Goal: Task Accomplishment & Management: Use online tool/utility

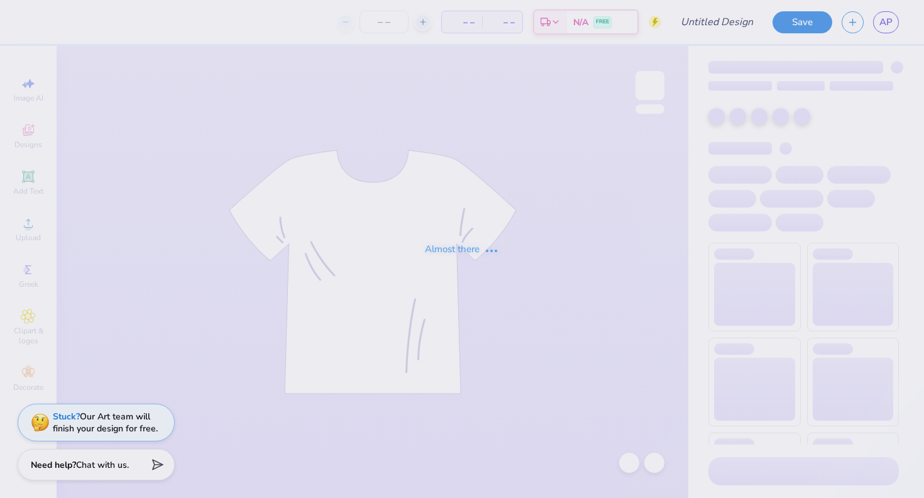
type input "sae"
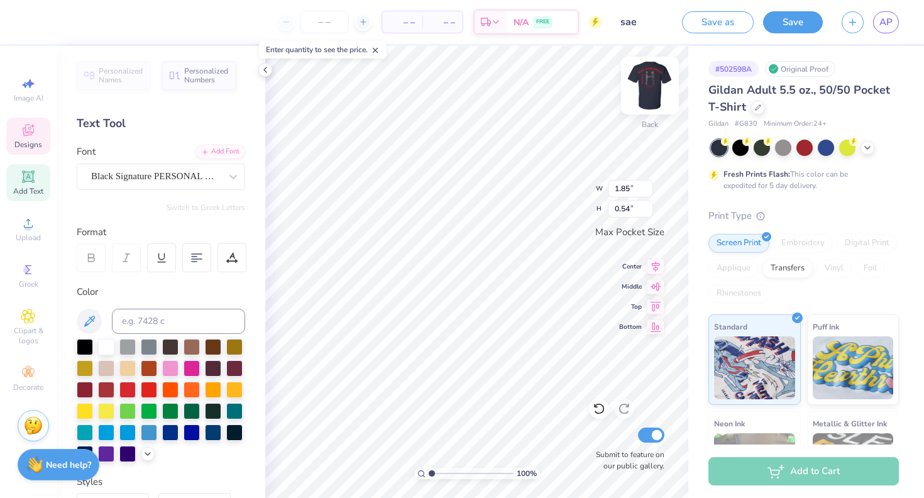
type textarea "F"
click at [652, 91] on img at bounding box center [650, 85] width 50 height 50
type textarea "R"
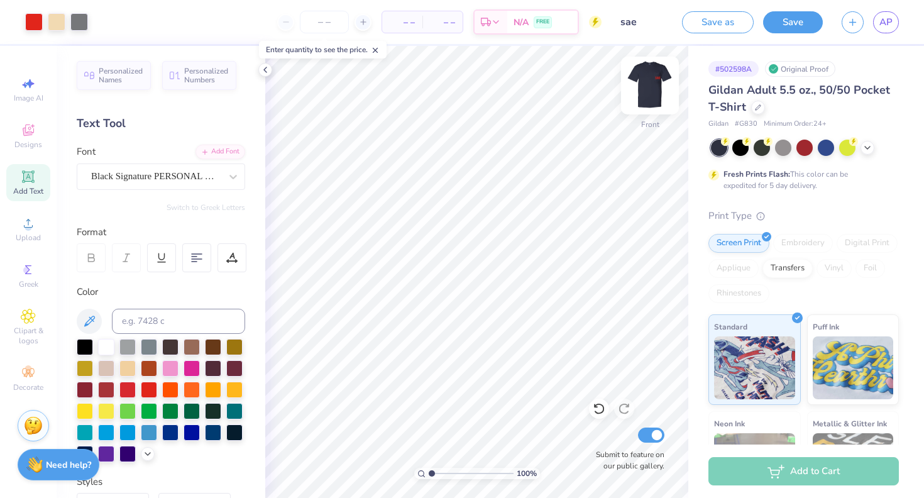
click at [660, 69] on img at bounding box center [650, 85] width 50 height 50
click at [649, 84] on img at bounding box center [650, 85] width 50 height 50
click at [786, 26] on button "Save" at bounding box center [793, 20] width 60 height 22
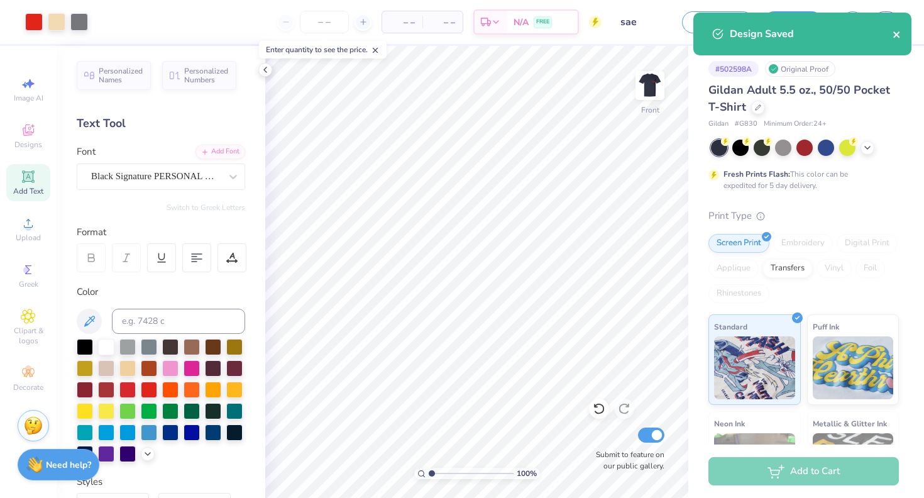
click at [894, 35] on icon "close" at bounding box center [897, 35] width 9 height 10
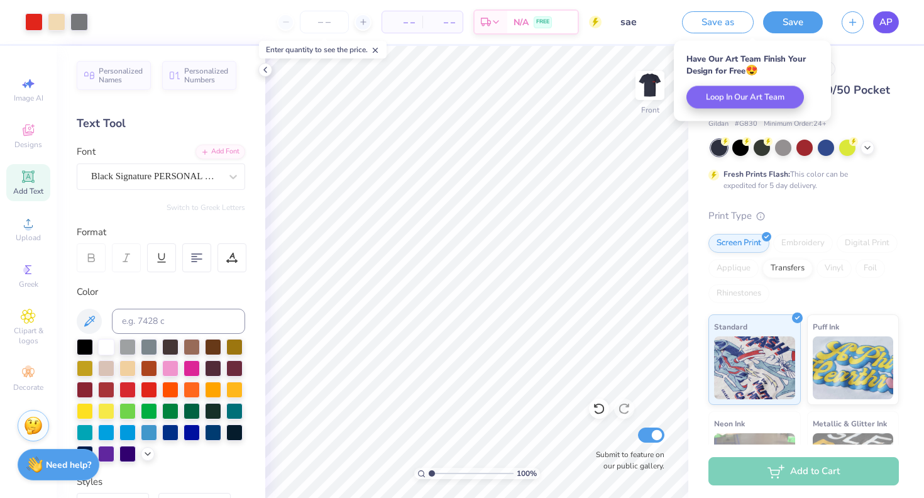
click at [886, 21] on span "AP" at bounding box center [885, 22] width 13 height 14
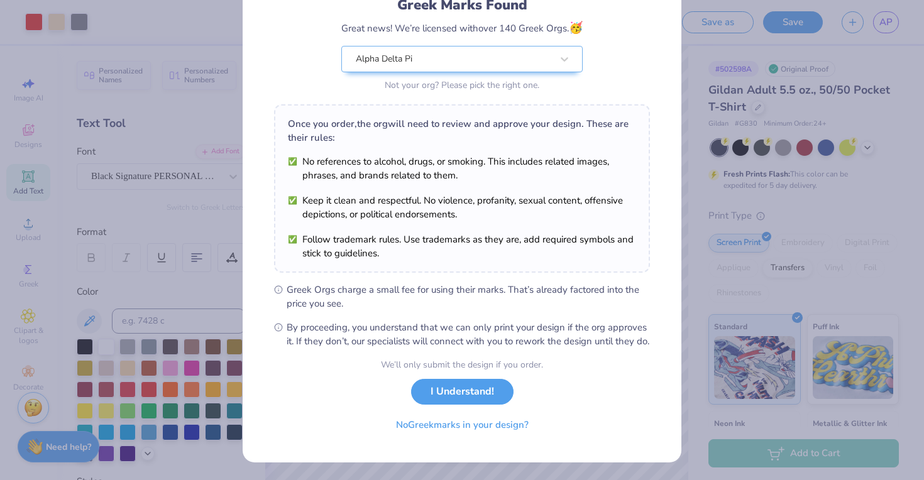
scroll to position [108, 0]
click at [485, 426] on button "No Greek marks in your design?" at bounding box center [462, 422] width 154 height 26
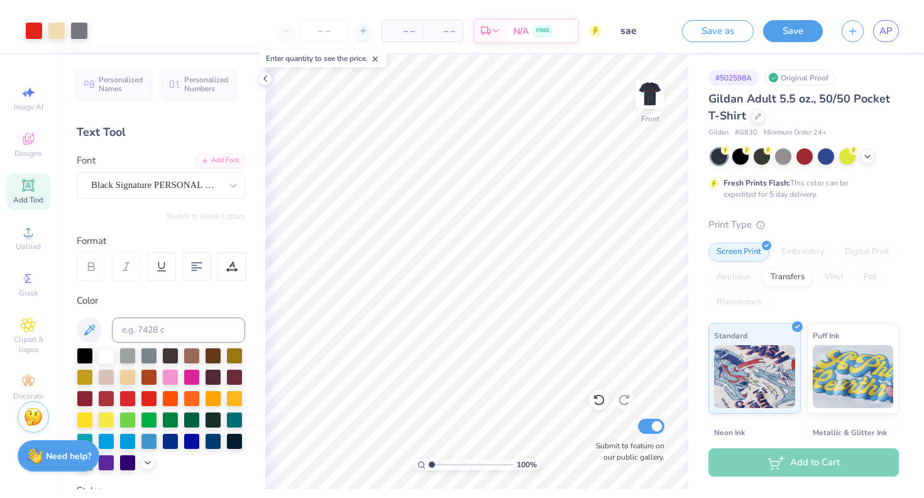
scroll to position [0, 0]
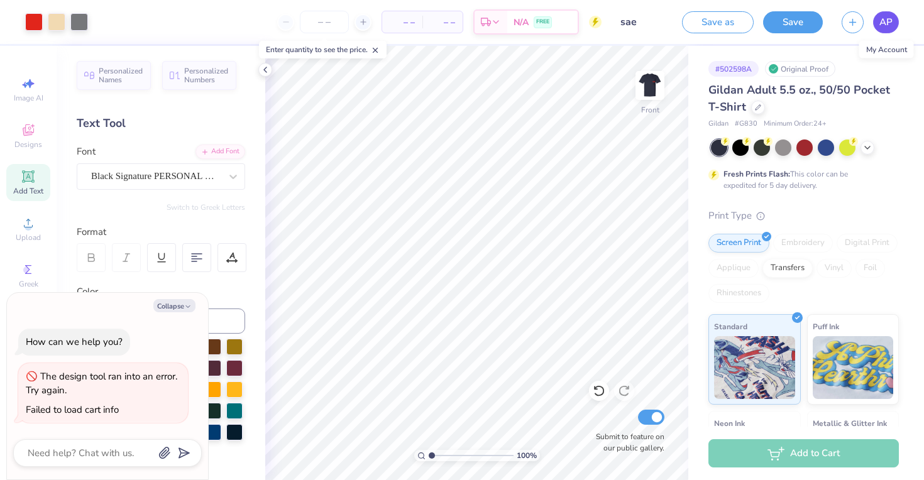
click at [886, 30] on link "AP" at bounding box center [886, 22] width 26 height 22
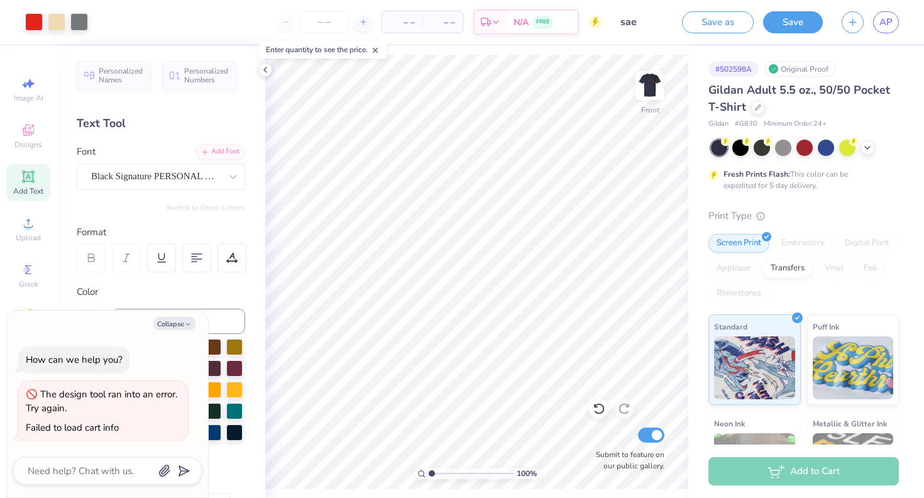
type textarea "x"
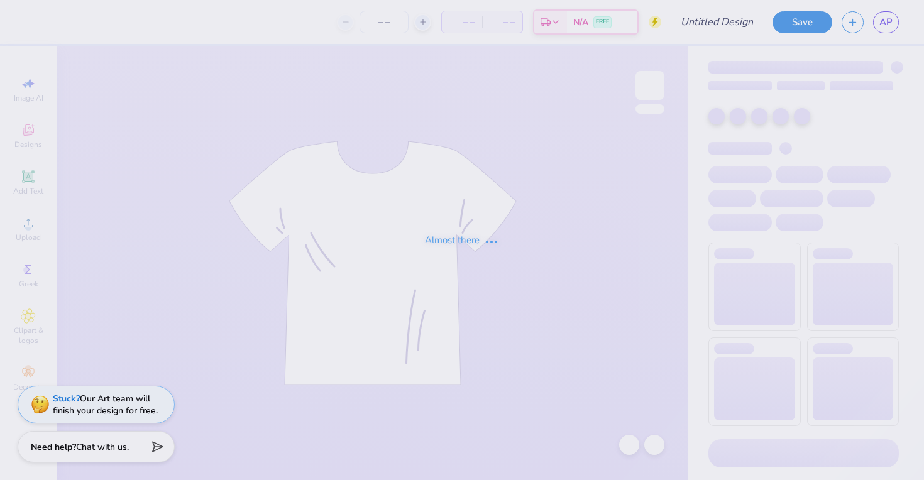
type input "dtd"
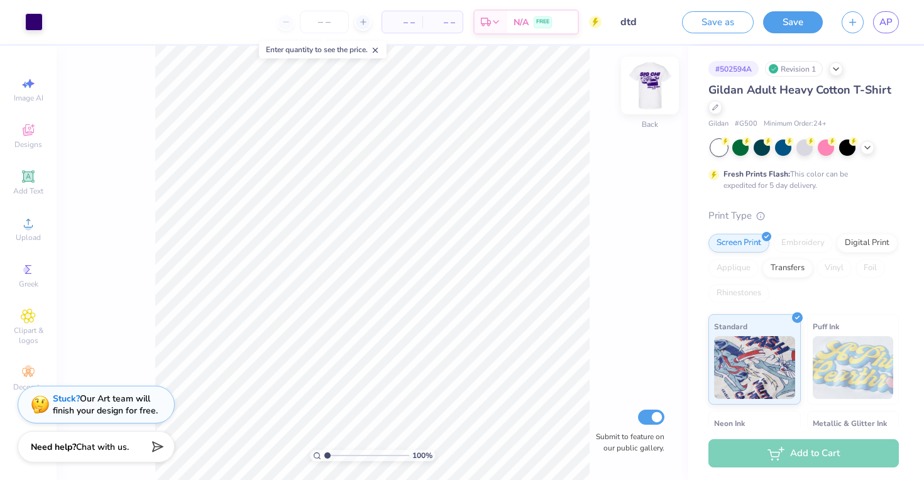
click at [646, 95] on img at bounding box center [650, 85] width 50 height 50
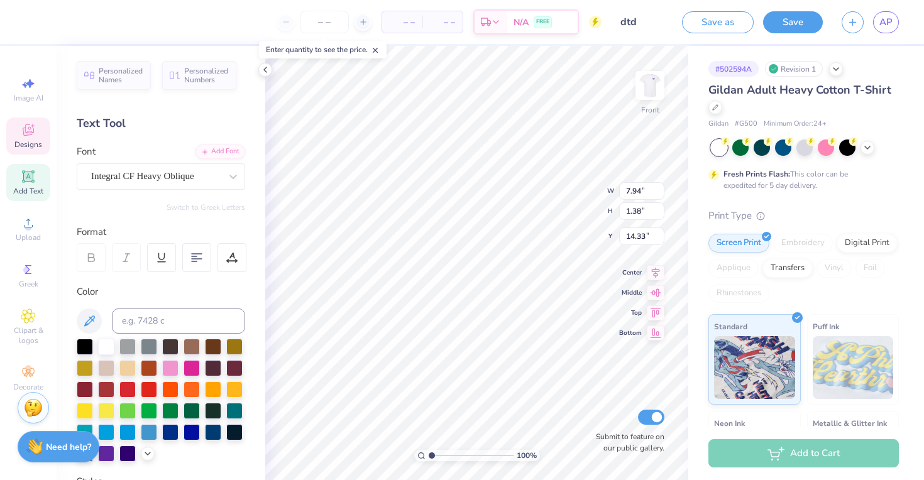
type textarea "F"
type input "14.62"
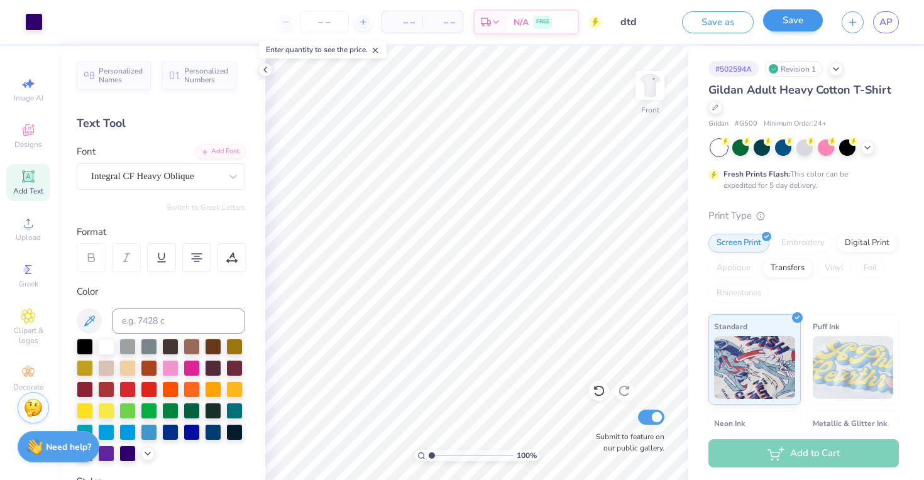
click at [795, 24] on button "Save" at bounding box center [793, 20] width 60 height 22
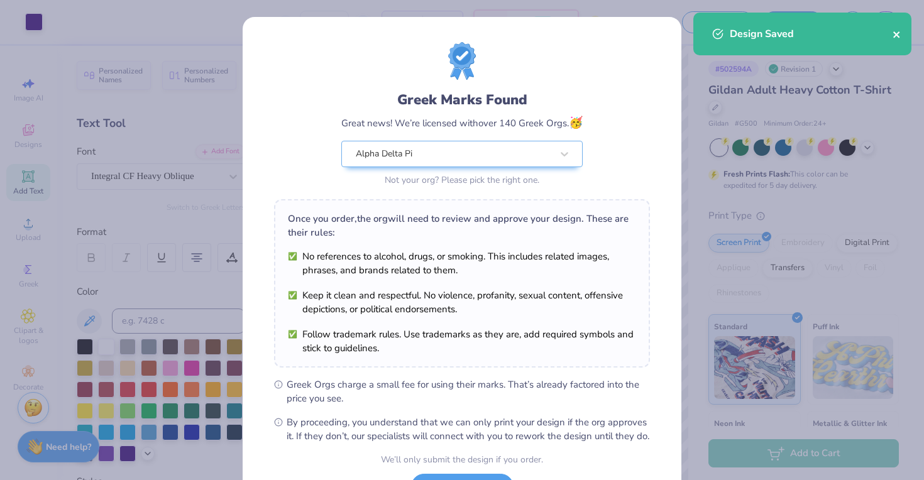
click at [898, 34] on icon "close" at bounding box center [897, 35] width 9 height 10
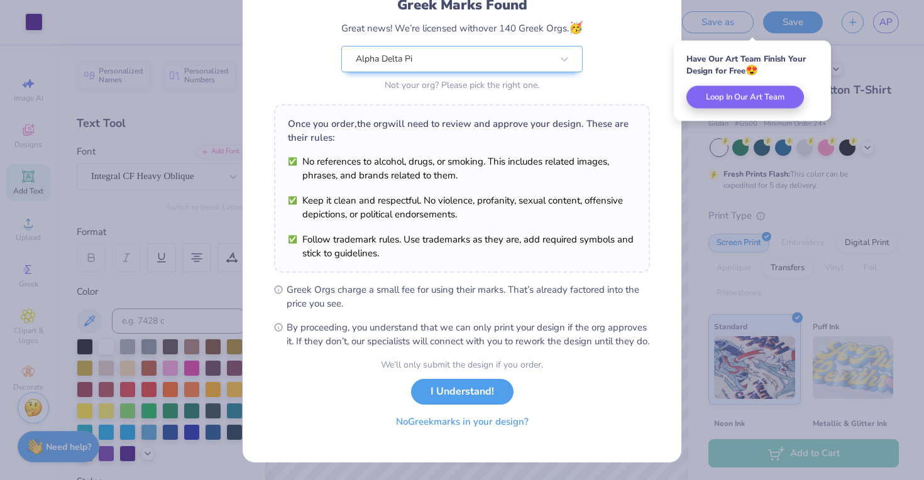
scroll to position [108, 0]
click at [480, 423] on button "No Greek marks in your design?" at bounding box center [462, 422] width 154 height 26
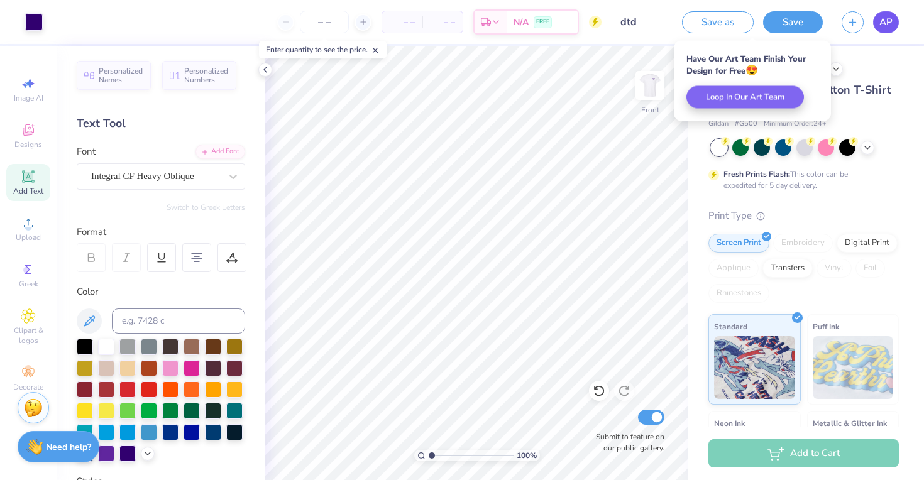
click at [876, 25] on link "AP" at bounding box center [886, 22] width 26 height 22
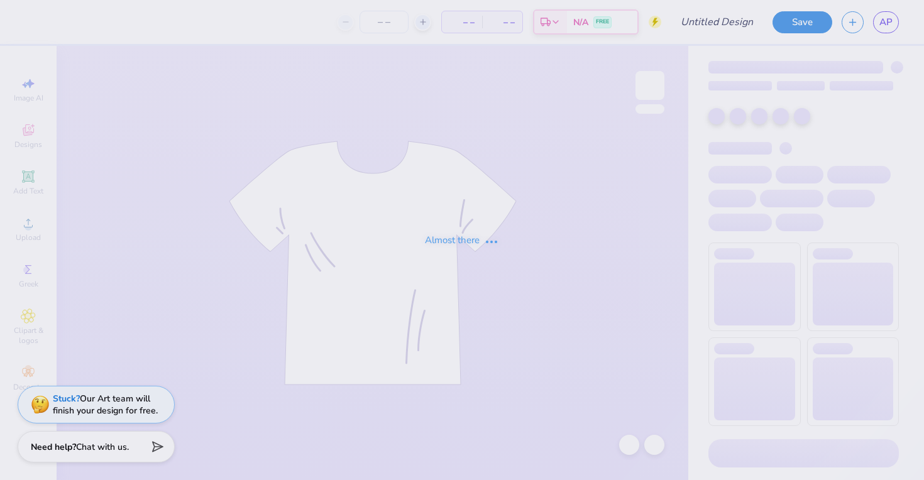
type input "sigchi"
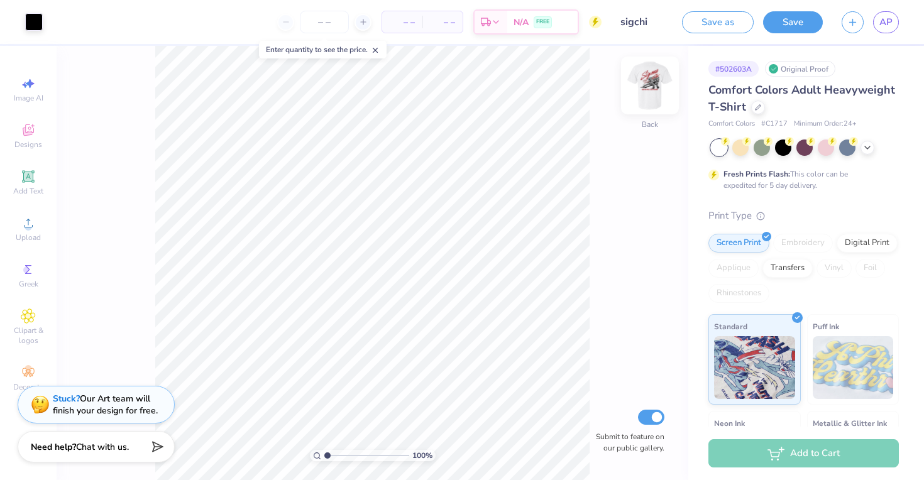
click at [646, 89] on img at bounding box center [650, 85] width 50 height 50
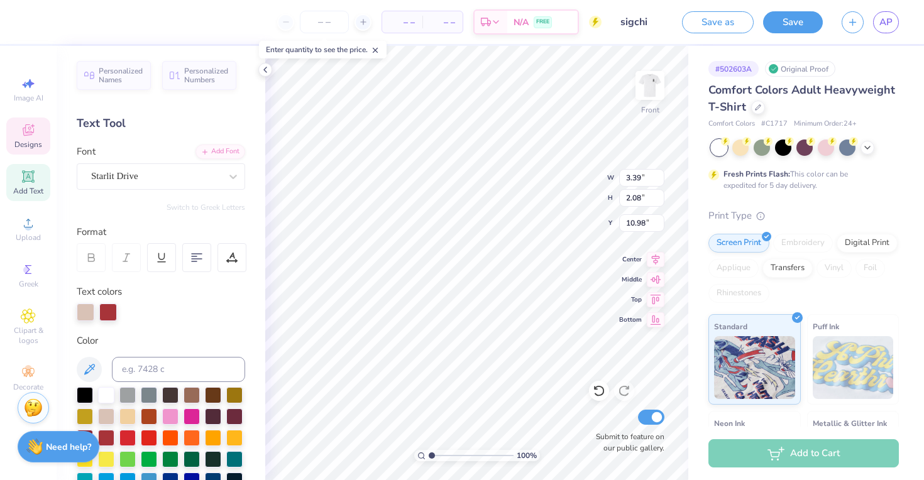
type input "2.78"
type input "1.84"
type input "10.18"
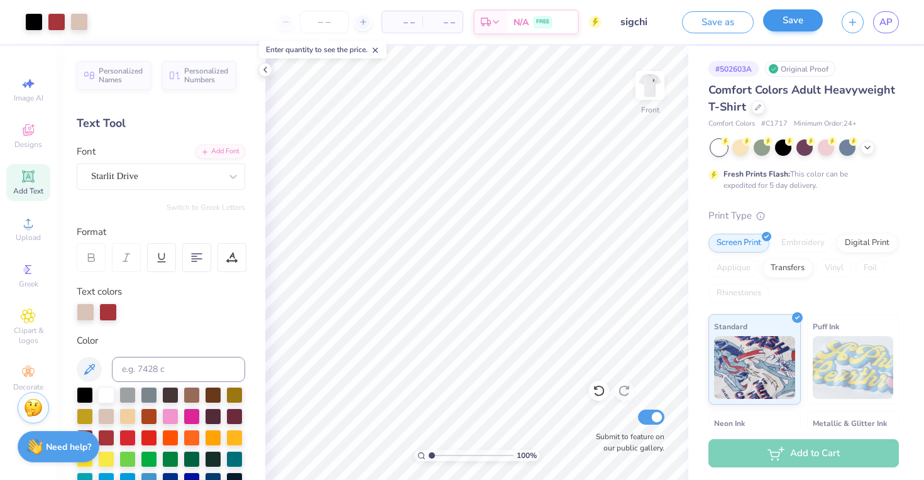
click at [796, 23] on button "Save" at bounding box center [793, 20] width 60 height 22
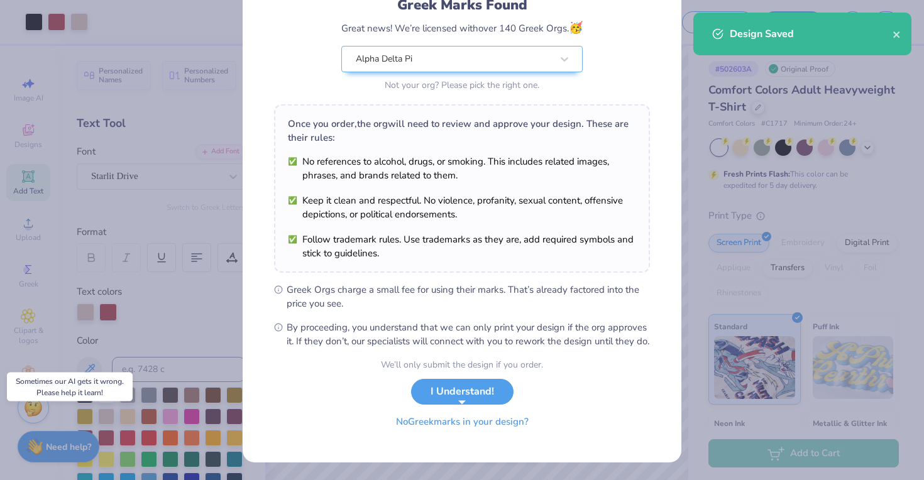
scroll to position [108, 0]
click at [465, 427] on button "No Greek marks in your design?" at bounding box center [462, 422] width 154 height 26
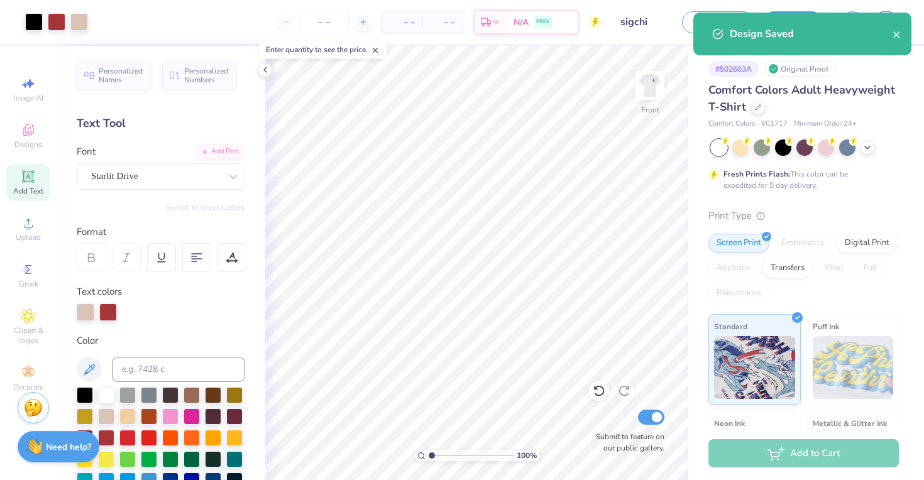
scroll to position [0, 0]
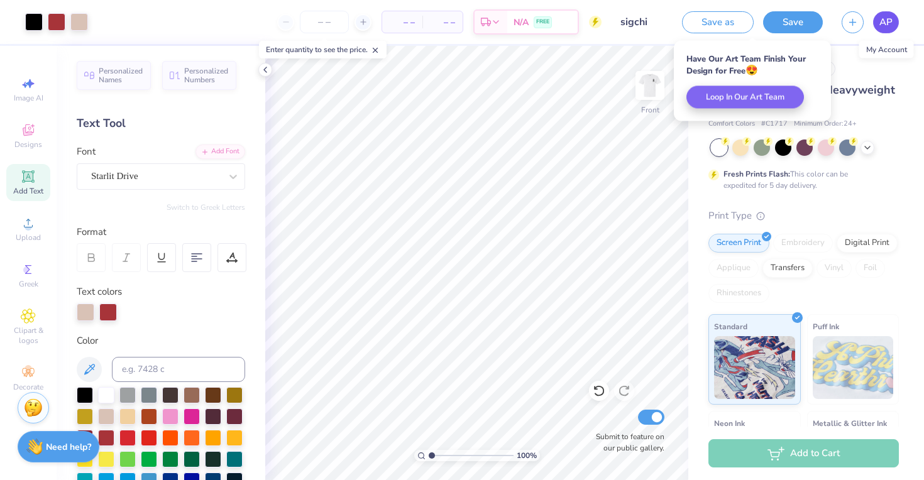
click at [879, 23] on link "AP" at bounding box center [886, 22] width 26 height 22
